Goal: Transaction & Acquisition: Register for event/course

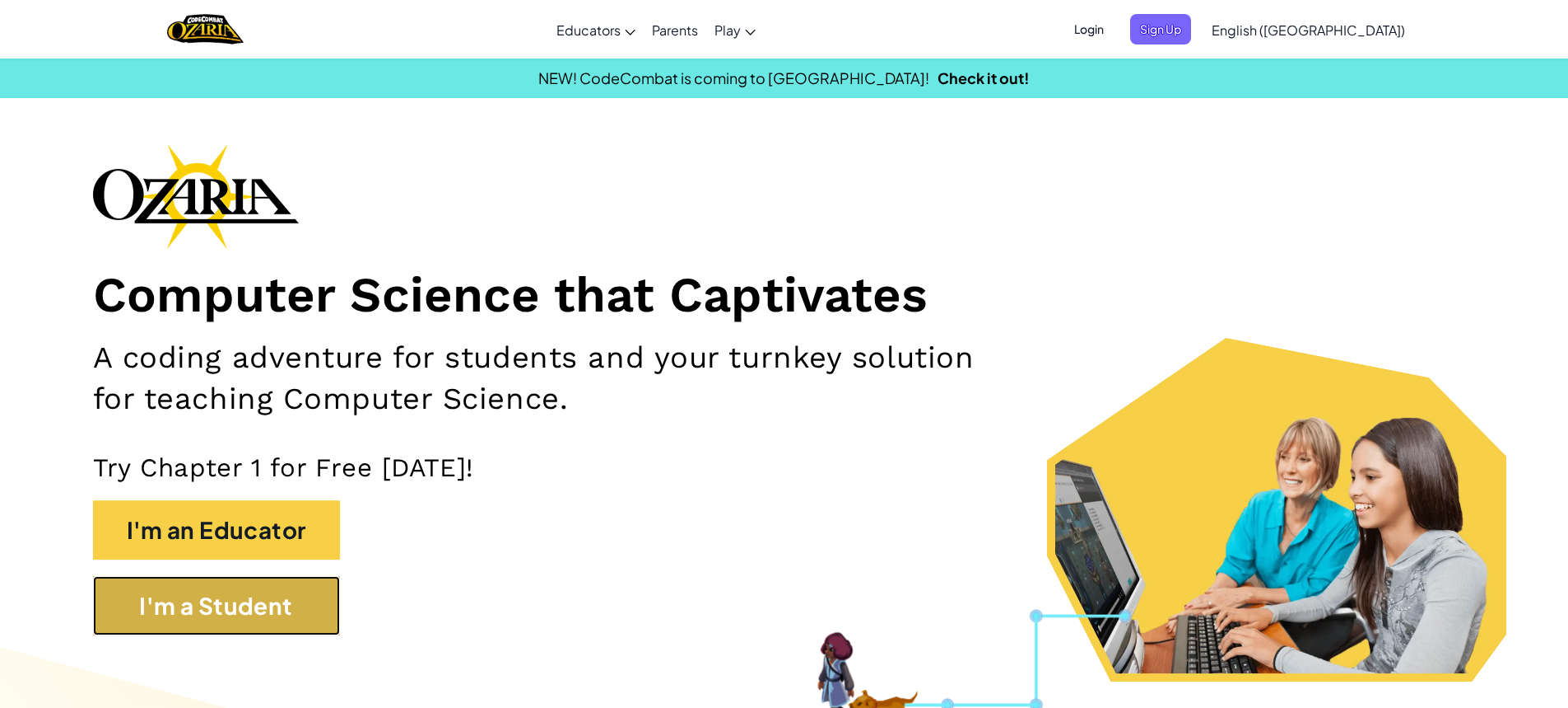
click at [179, 623] on button "I'm a Student" at bounding box center [216, 605] width 247 height 59
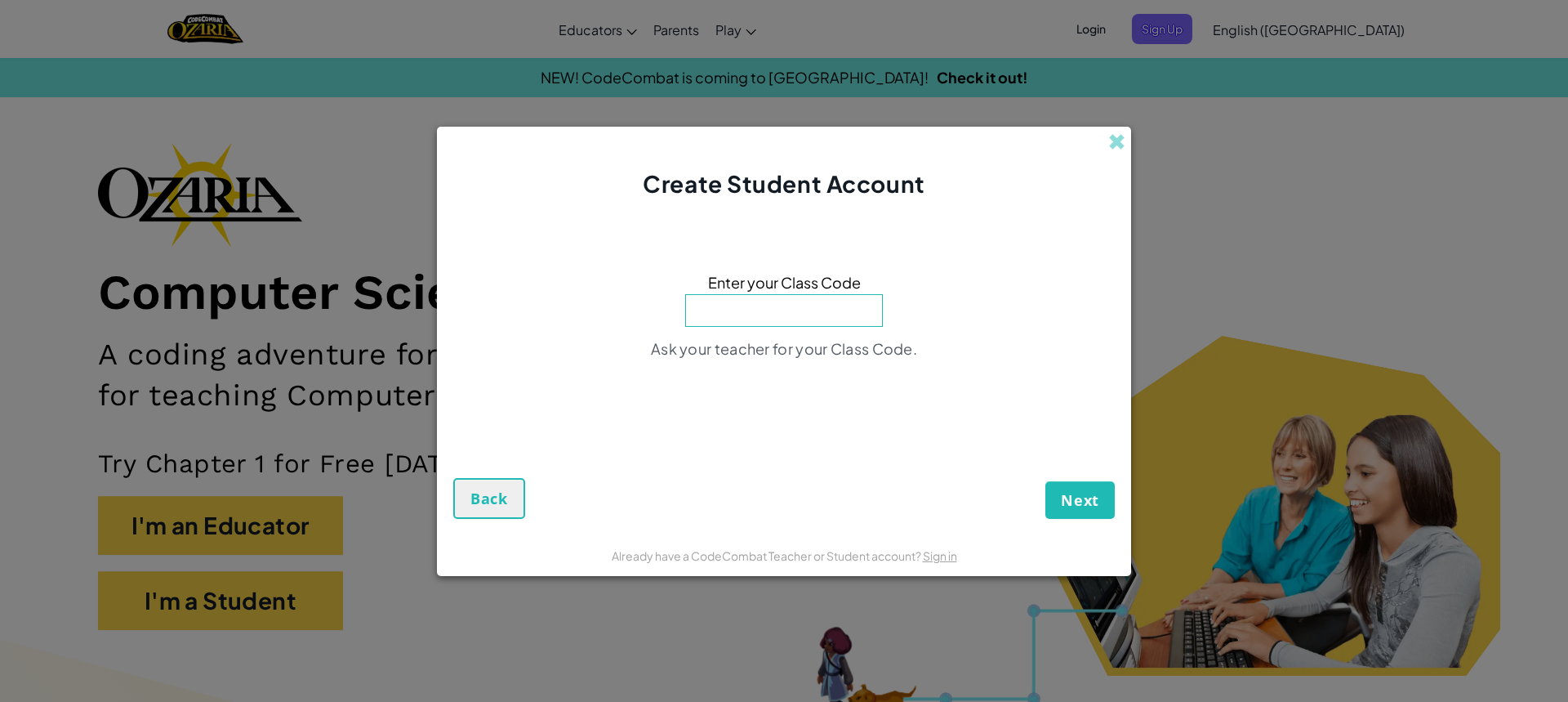
click at [705, 310] on input at bounding box center [784, 310] width 198 height 33
type input "ShareDrinkSlow"
click at [1069, 500] on span "Next" at bounding box center [1079, 500] width 39 height 20
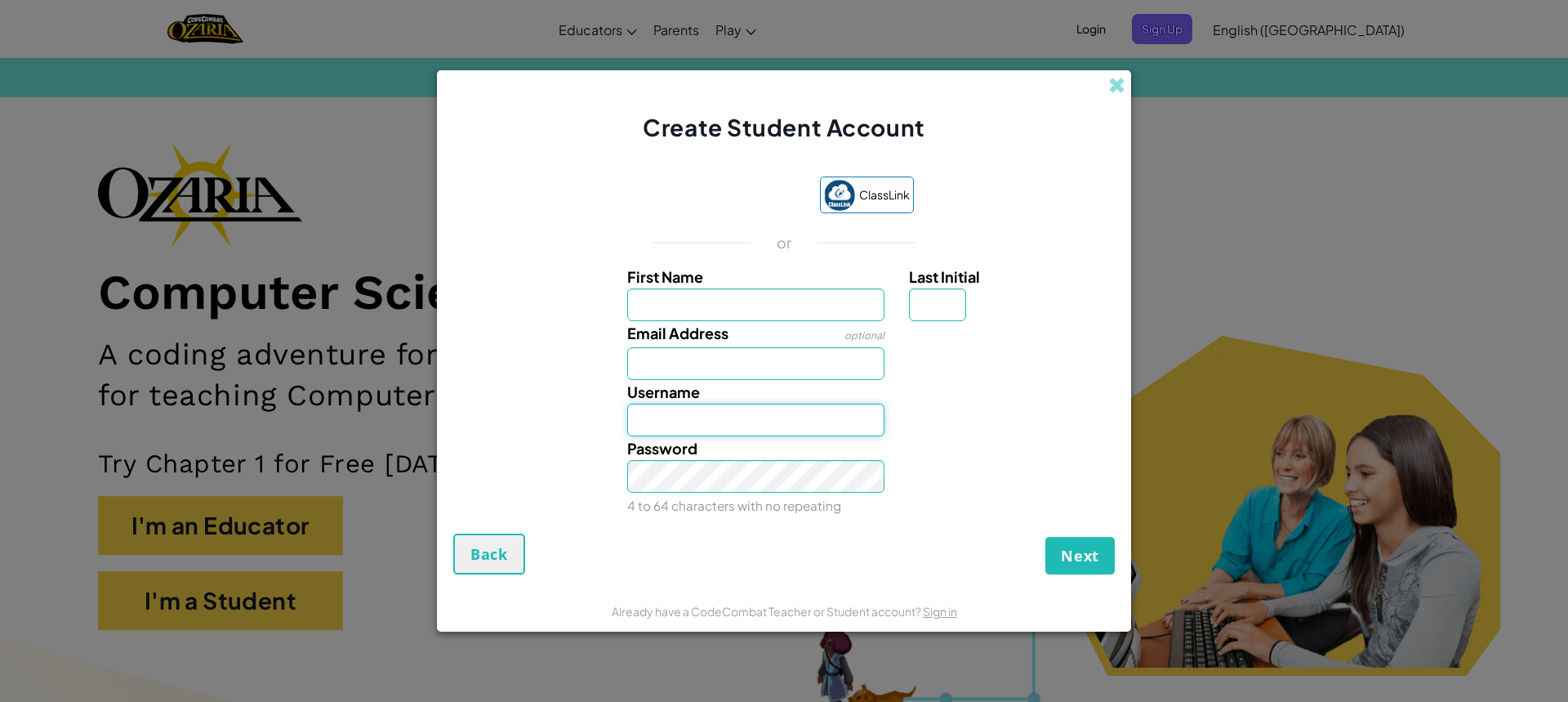
type input "Aydenherbert"
drag, startPoint x: 702, startPoint y: 309, endPoint x: 706, endPoint y: 317, distance: 8.9
click at [706, 317] on input "First Name" at bounding box center [755, 304] width 258 height 33
type input "aydenherbert"
click at [934, 293] on input "Last Initial" at bounding box center [937, 304] width 57 height 33
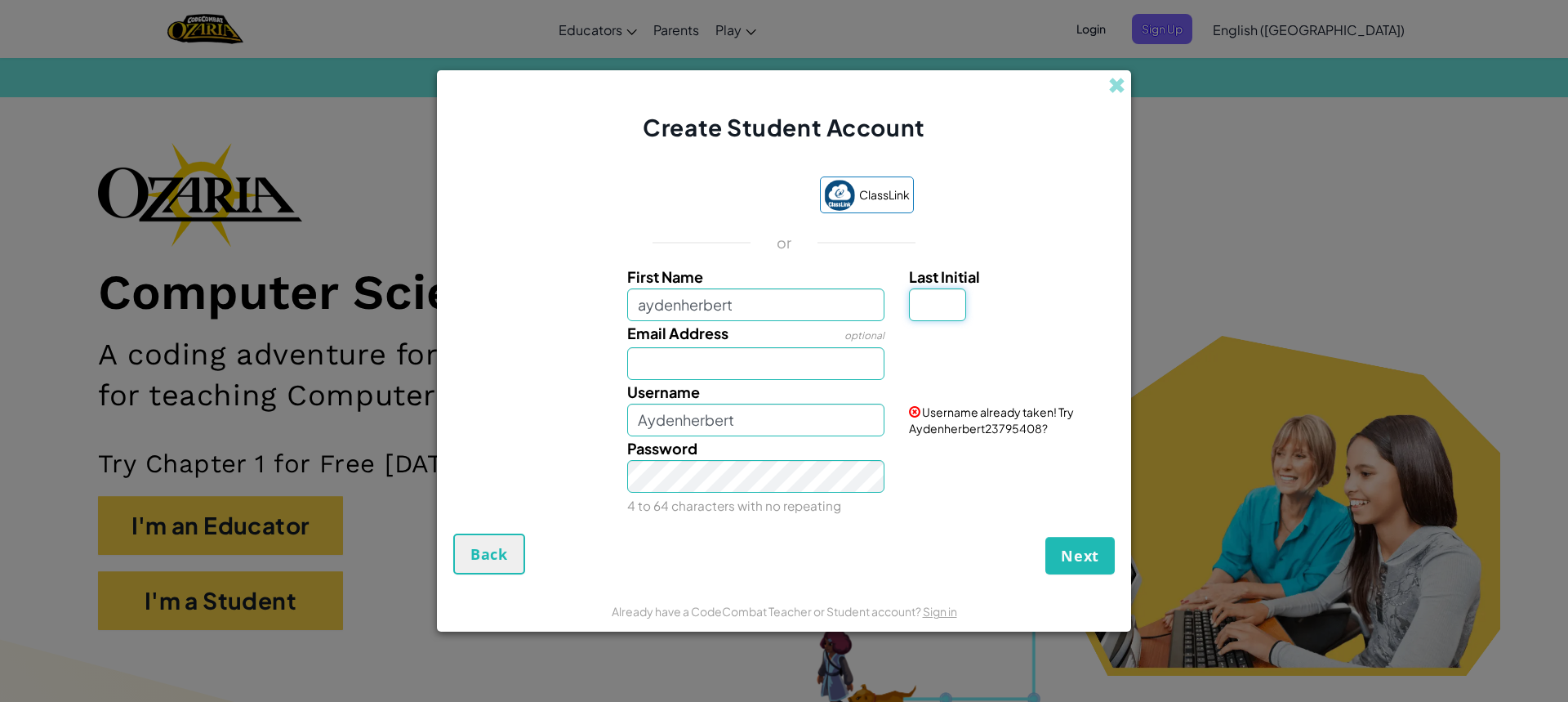
type input "h"
type input "AydenherbertH"
click at [742, 360] on input "Email Address" at bounding box center [755, 363] width 258 height 33
type input "[EMAIL_ADDRESS][DOMAIN_NAME]"
click at [1070, 552] on span "Next" at bounding box center [1079, 555] width 39 height 20
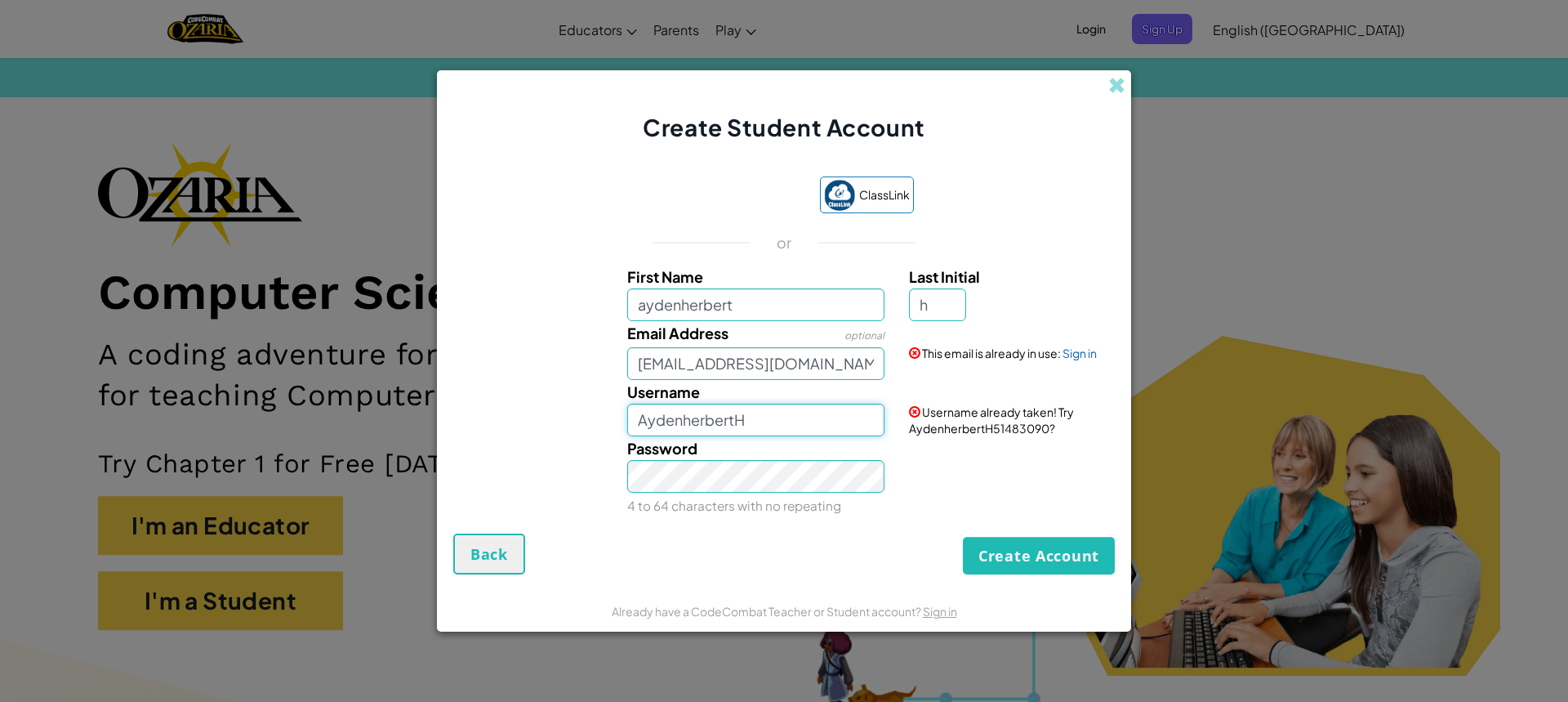
click at [771, 421] on input "AydenherbertH" at bounding box center [755, 419] width 258 height 33
type input "Aydenherbert"
click at [992, 520] on div "ClassLink or First Name aydenherbert Last Initial h Email Address optional [EMA…" at bounding box center [784, 347] width 661 height 373
click at [1029, 575] on form "ClassLink or First Name aydenherbert Last Initial h Email Address optional [EMA…" at bounding box center [783, 366] width 694 height 447
click at [1031, 571] on button "Create Account" at bounding box center [1037, 555] width 151 height 38
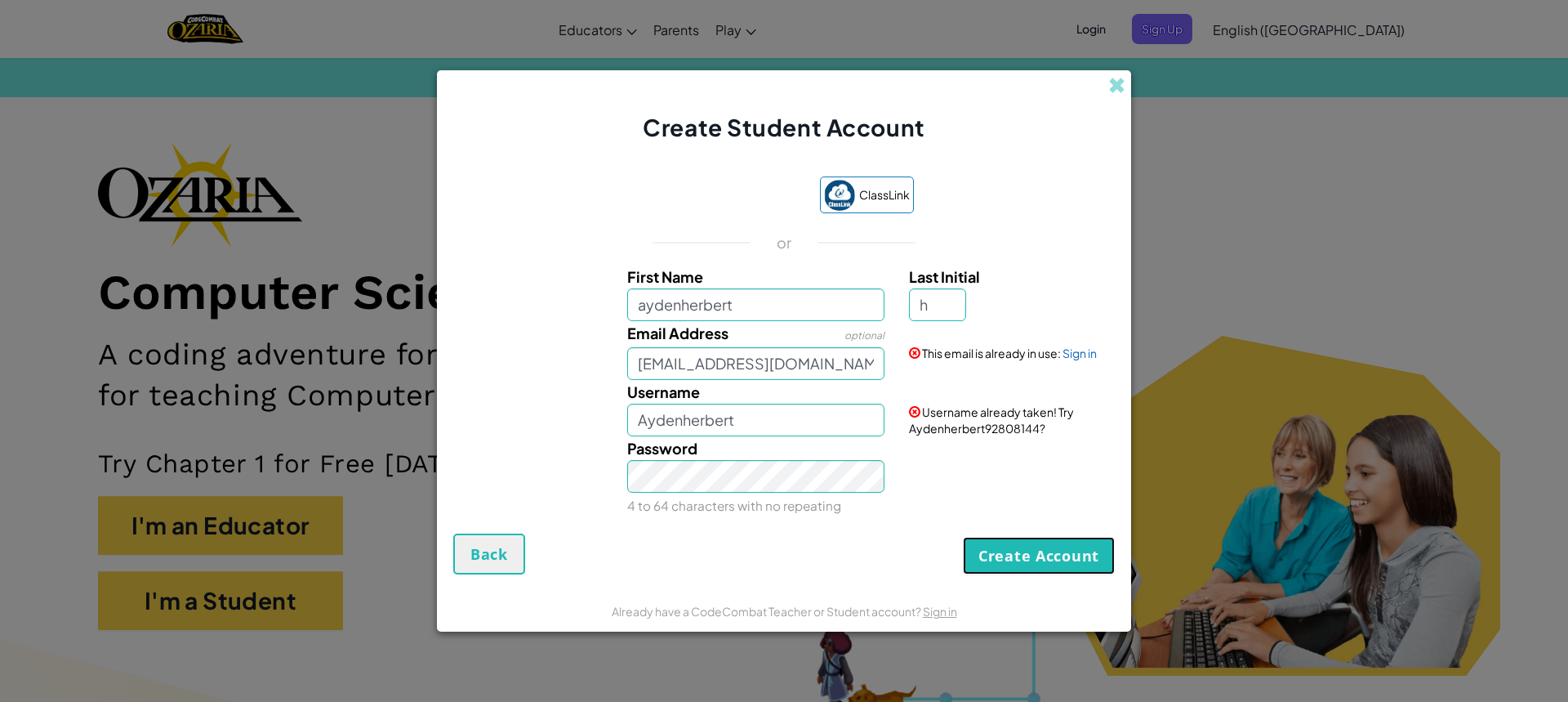
click at [1036, 567] on button "Create Account" at bounding box center [1037, 555] width 151 height 38
click at [1036, 566] on div "Create Account Back" at bounding box center [784, 553] width 661 height 41
click at [1036, 566] on button "Create Account" at bounding box center [1037, 555] width 151 height 38
click at [1066, 351] on link "Sign in" at bounding box center [1079, 352] width 35 height 15
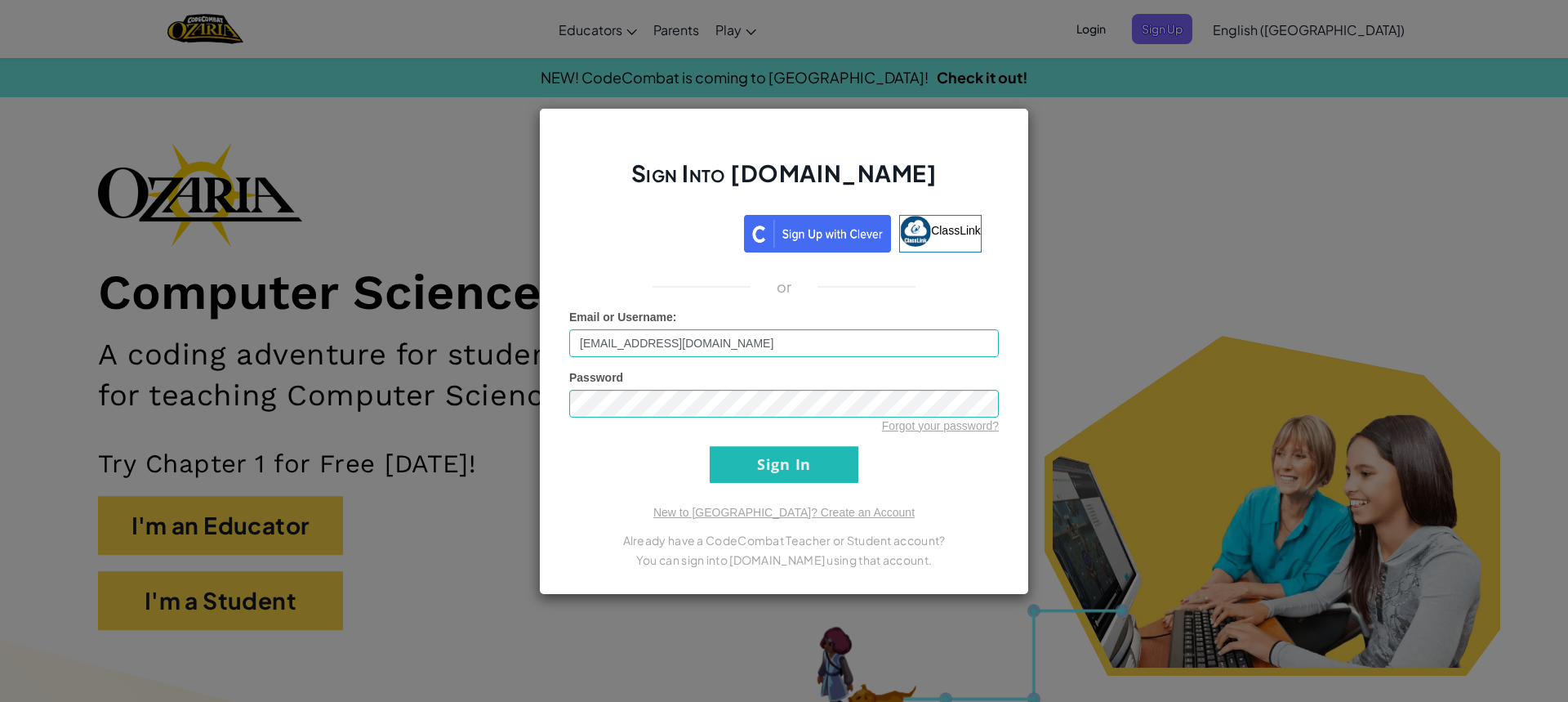
drag, startPoint x: 1091, startPoint y: 253, endPoint x: 1102, endPoint y: 255, distance: 11.2
click at [1098, 254] on div "Sign Into [DOMAIN_NAME] ClassLink or Unknown Error Email or Username : [PERSON_…" at bounding box center [784, 351] width 1568 height 702
drag, startPoint x: 1249, startPoint y: 237, endPoint x: 1315, endPoint y: 193, distance: 79.3
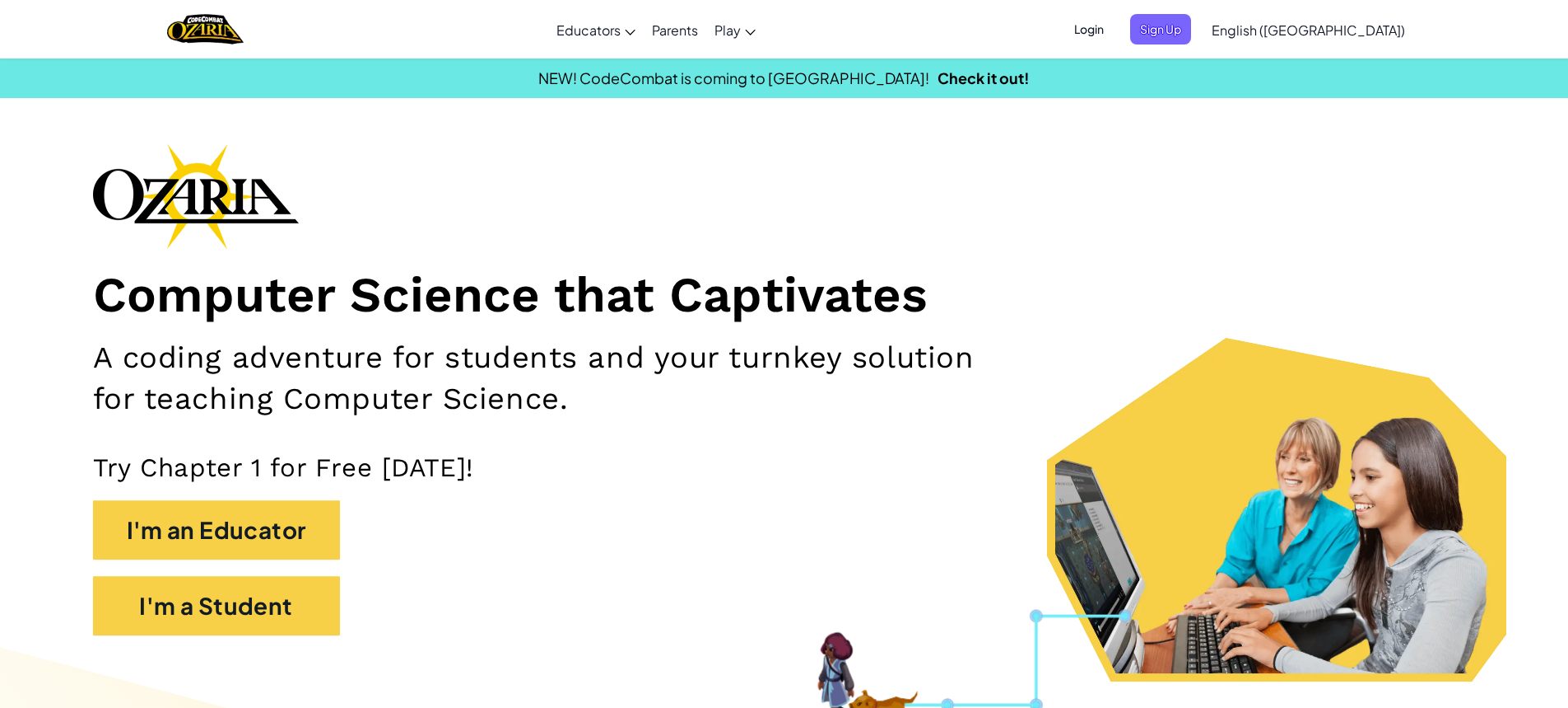
click at [1114, 31] on span "Login" at bounding box center [1089, 29] width 49 height 31
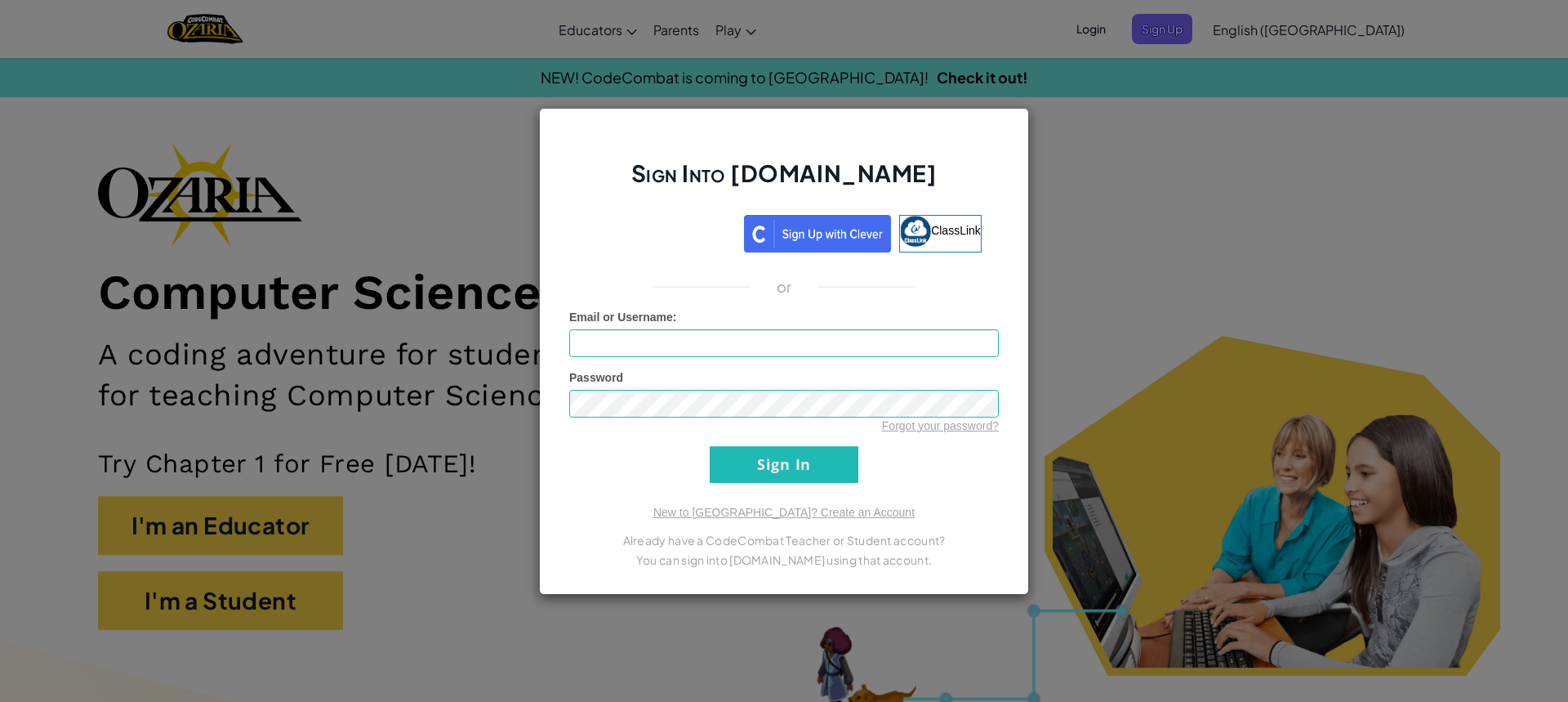
type input "Aydenherbert"
click at [743, 464] on input "Sign In" at bounding box center [784, 463] width 148 height 37
